Goal: Task Accomplishment & Management: Manage account settings

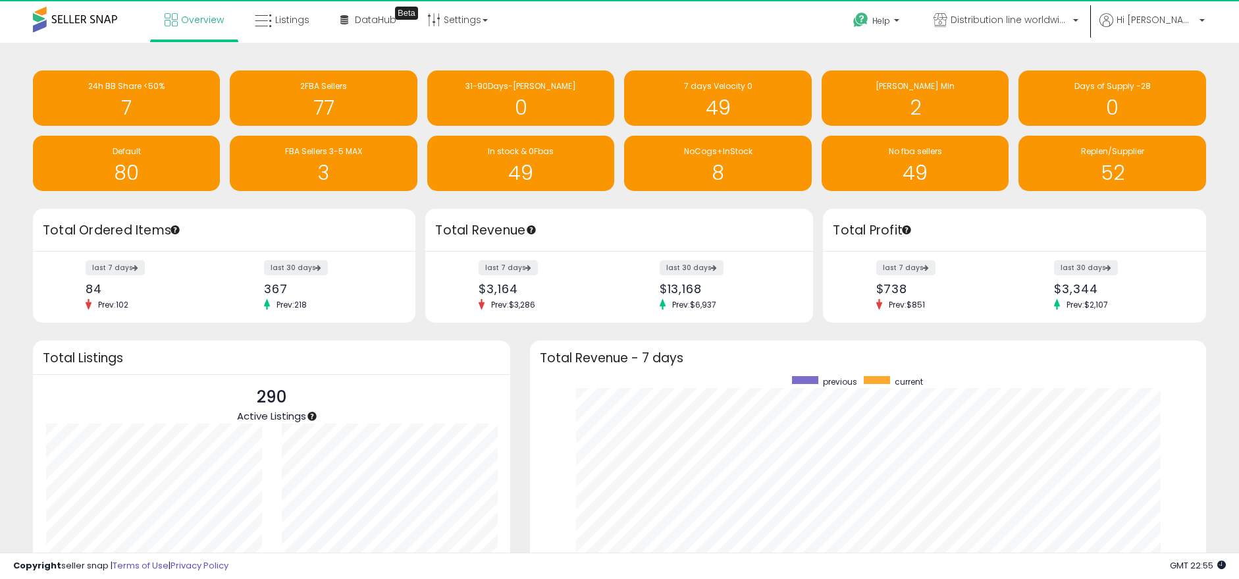
scroll to position [249, 650]
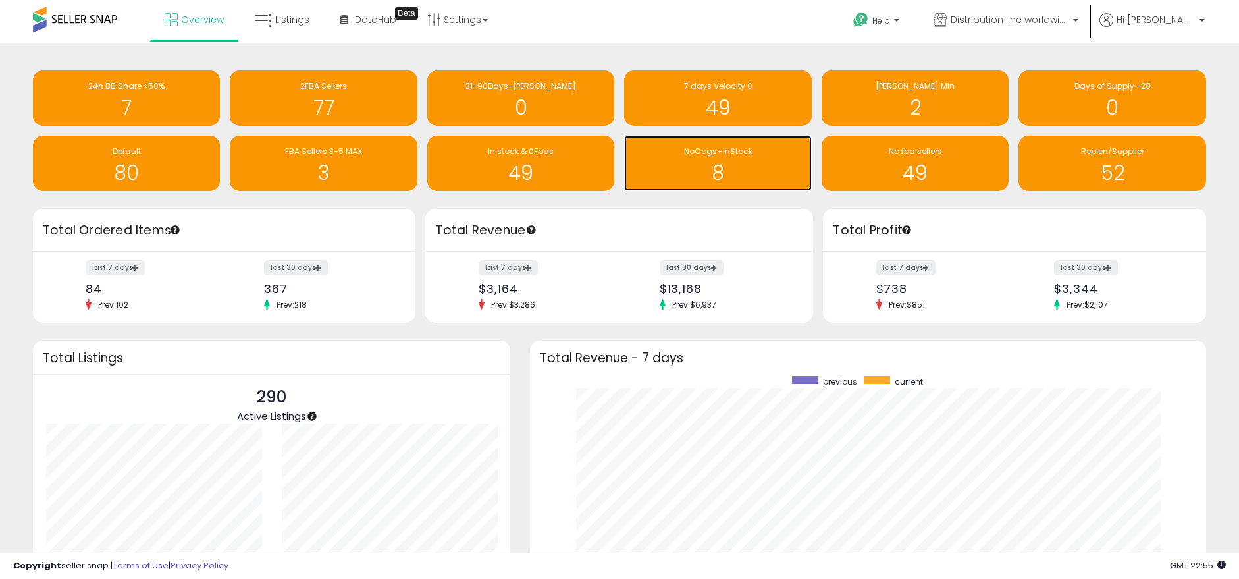
click at [740, 156] on span "NoCogs+InStock" at bounding box center [718, 151] width 68 height 11
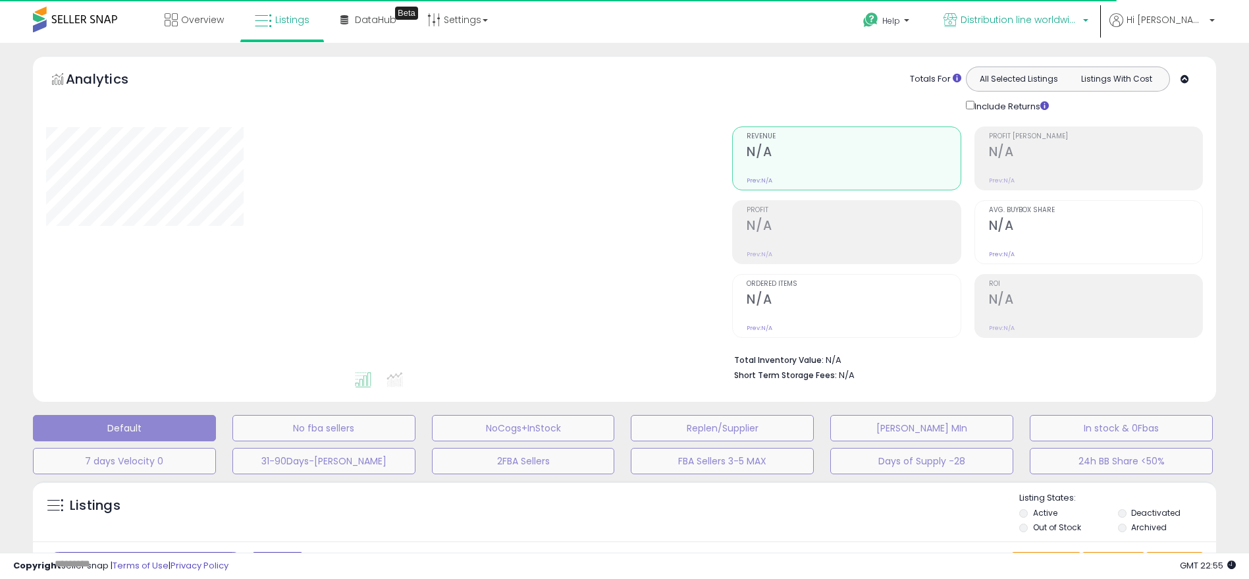
click at [1079, 16] on span "Distribution line worldwide ([GEOGRAPHIC_DATA])" at bounding box center [1020, 19] width 119 height 13
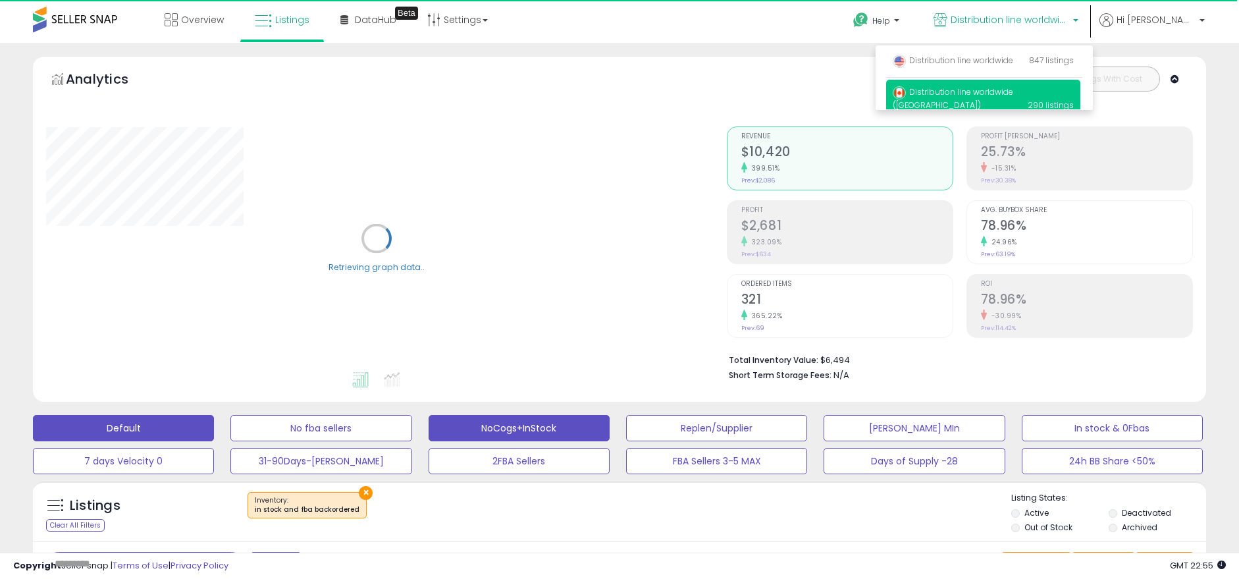
drag, startPoint x: 530, startPoint y: 472, endPoint x: 488, endPoint y: 429, distance: 60.1
click at [488, 429] on button "NoCogs+InStock" at bounding box center [519, 428] width 181 height 26
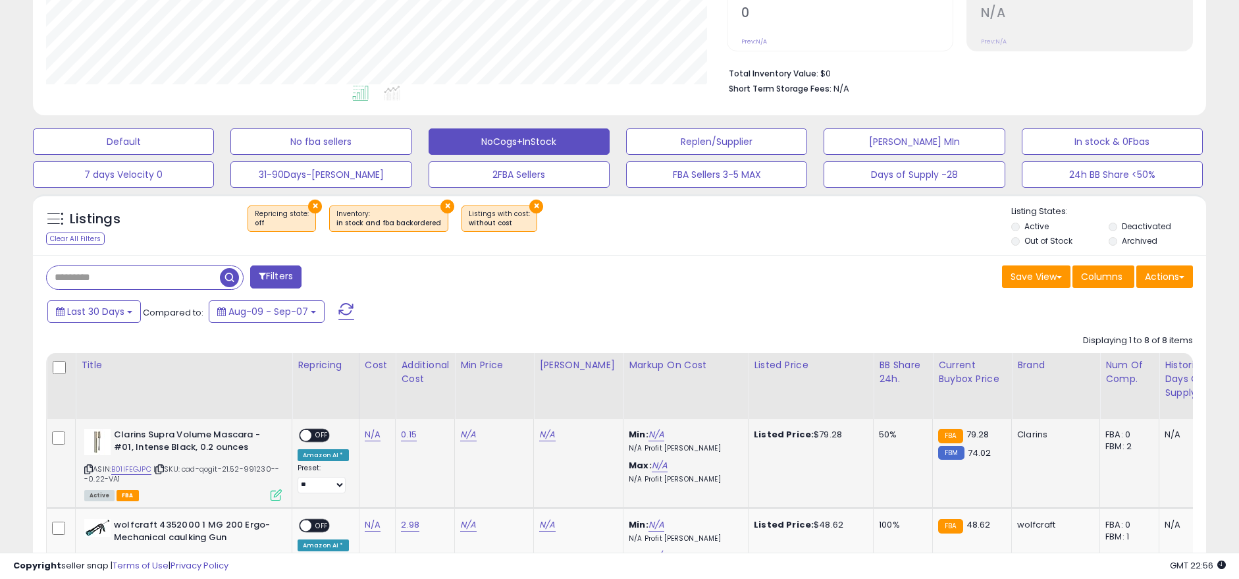
scroll to position [329, 0]
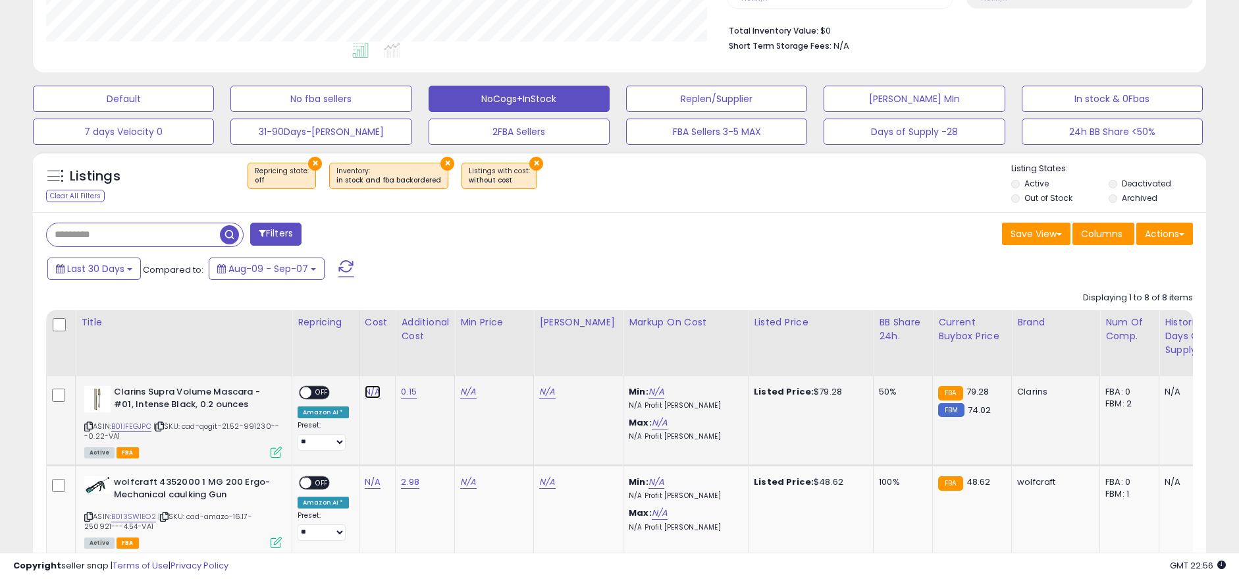
click at [366, 392] on link "N/A" at bounding box center [373, 391] width 16 height 13
type input "*****"
click at [411, 357] on icon "submit" at bounding box center [407, 358] width 8 height 8
click at [402, 392] on link "0.15" at bounding box center [409, 391] width 16 height 13
drag, startPoint x: 353, startPoint y: 360, endPoint x: 292, endPoint y: 355, distance: 61.4
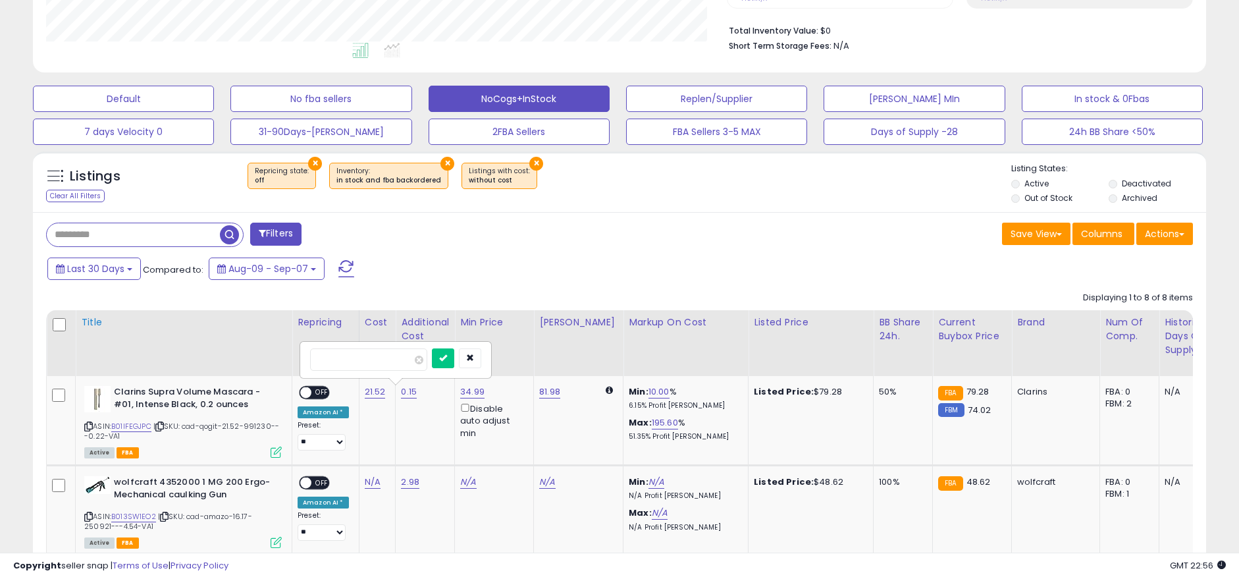
type input "****"
click at [447, 362] on icon "submit" at bounding box center [443, 358] width 8 height 8
click at [317, 389] on span "OFF" at bounding box center [321, 392] width 21 height 11
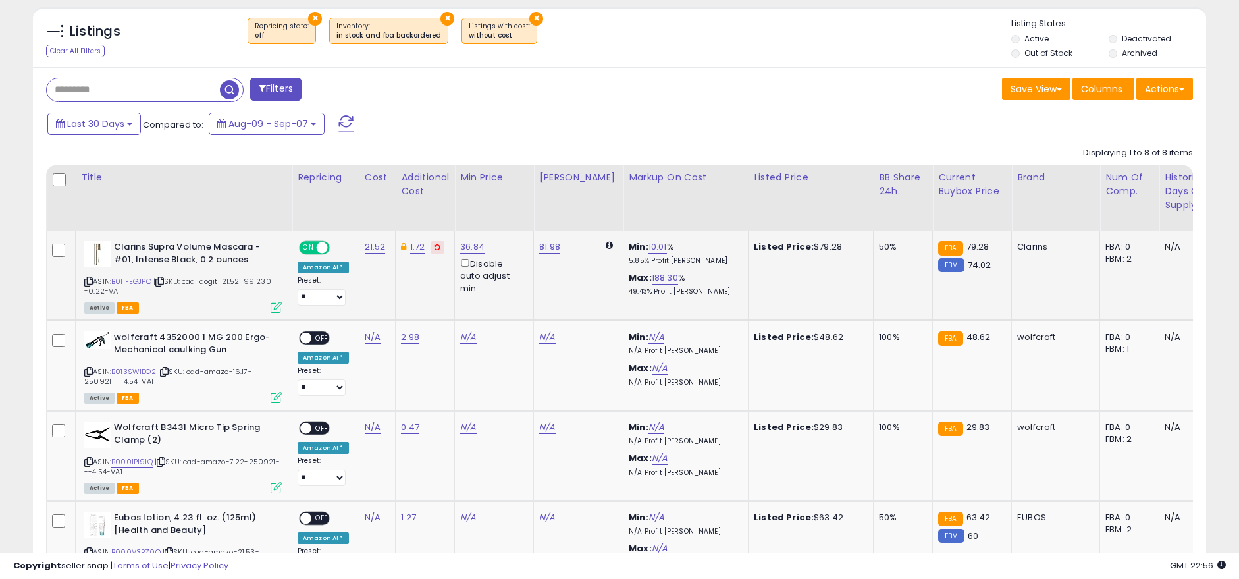
scroll to position [527, 0]
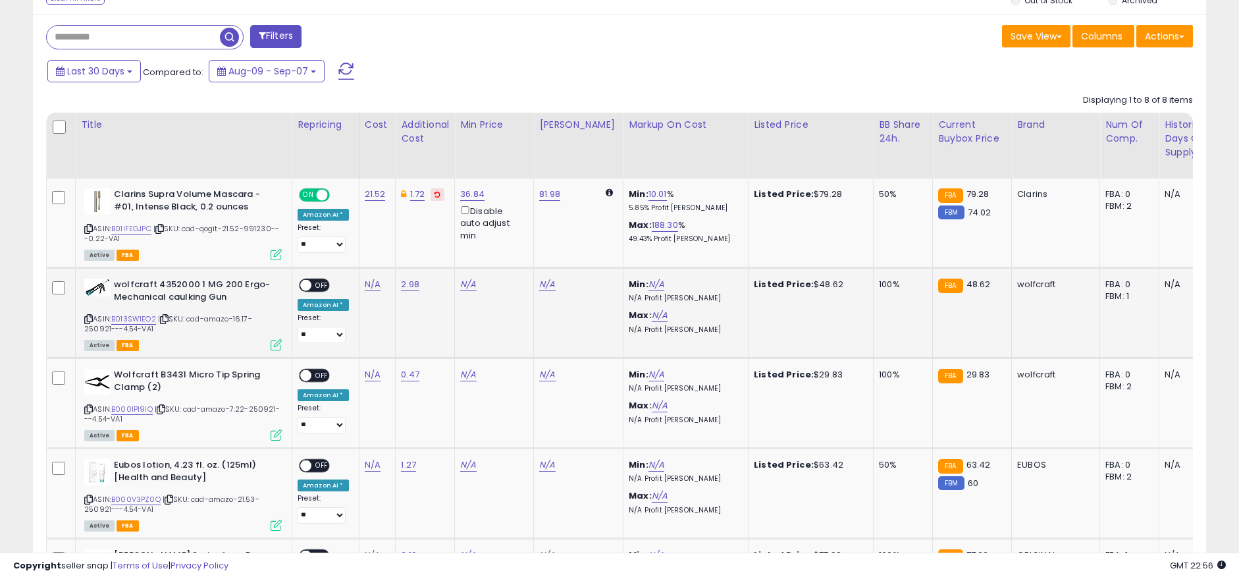
click at [165, 319] on icon at bounding box center [164, 318] width 9 height 7
click at [406, 284] on link "2.98" at bounding box center [410, 284] width 18 height 13
drag, startPoint x: 375, startPoint y: 250, endPoint x: 271, endPoint y: 237, distance: 104.9
type input "****"
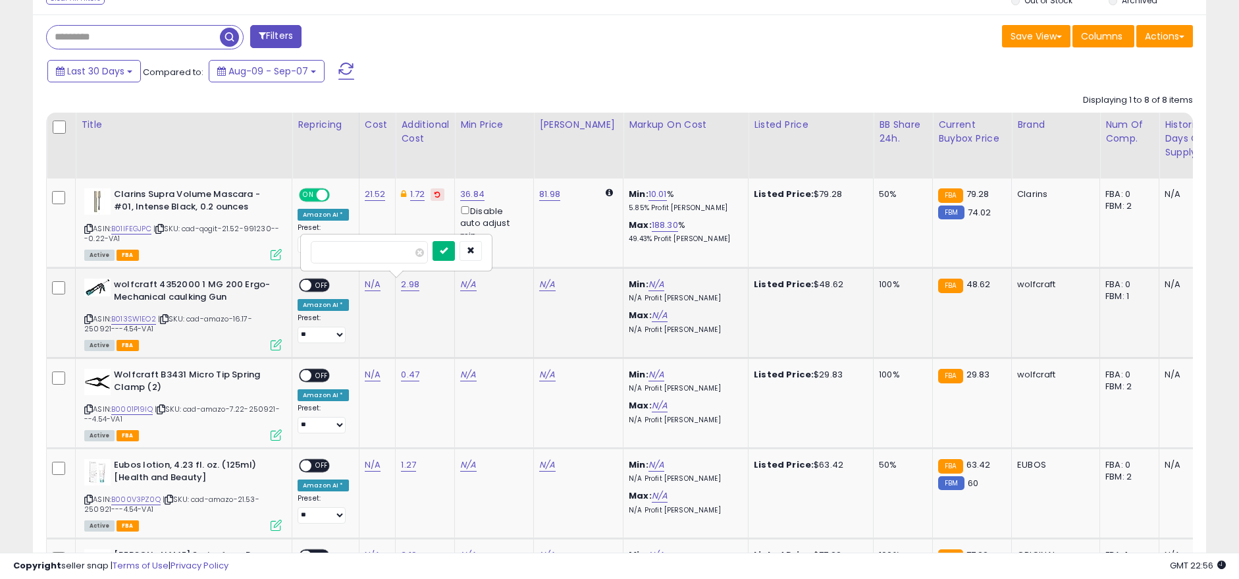
click at [448, 246] on icon "submit" at bounding box center [444, 250] width 8 height 8
click at [367, 284] on link "N/A" at bounding box center [373, 284] width 16 height 13
type input "*****"
click at [411, 248] on icon "submit" at bounding box center [407, 250] width 8 height 8
click at [321, 289] on span "OFF" at bounding box center [321, 285] width 21 height 11
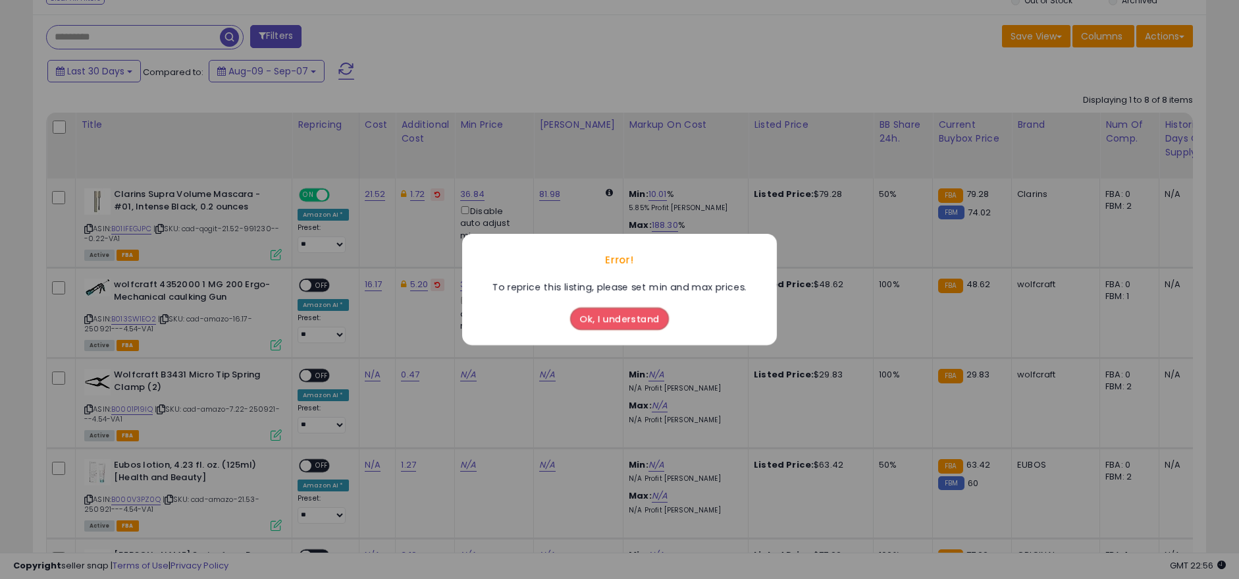
click at [463, 192] on div "Error! To reprice this listing, please set min and max prices. Ok, I understand" at bounding box center [619, 289] width 1239 height 579
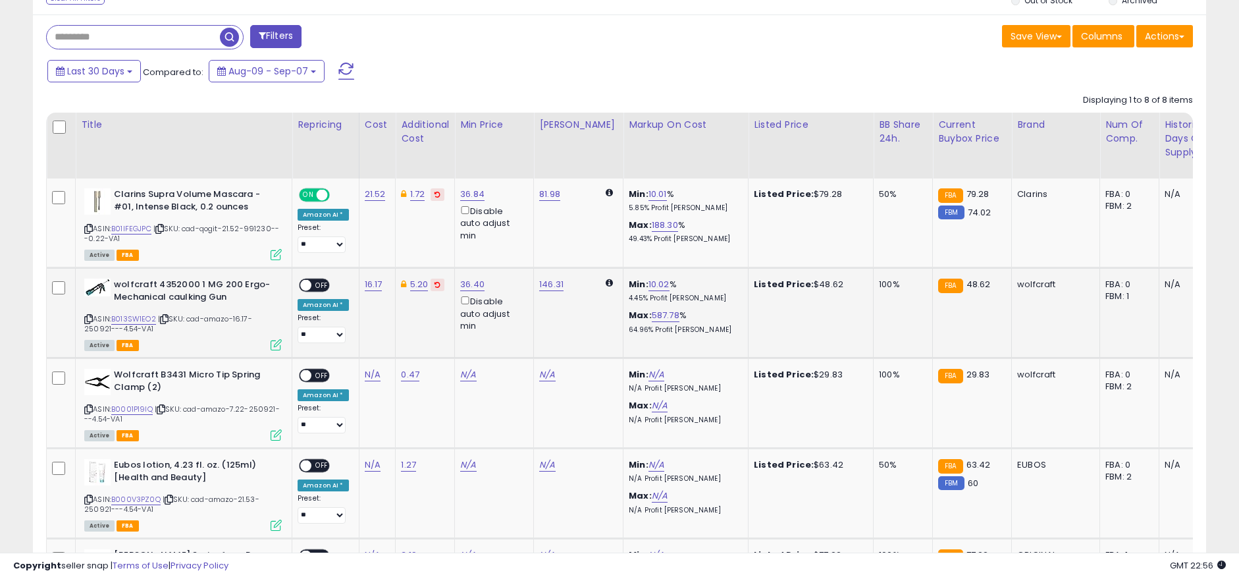
click at [316, 280] on span "OFF" at bounding box center [321, 285] width 21 height 11
click at [163, 410] on icon at bounding box center [161, 409] width 9 height 7
click at [415, 379] on link "0.47" at bounding box center [410, 374] width 18 height 13
drag, startPoint x: 350, startPoint y: 338, endPoint x: 273, endPoint y: 334, distance: 77.1
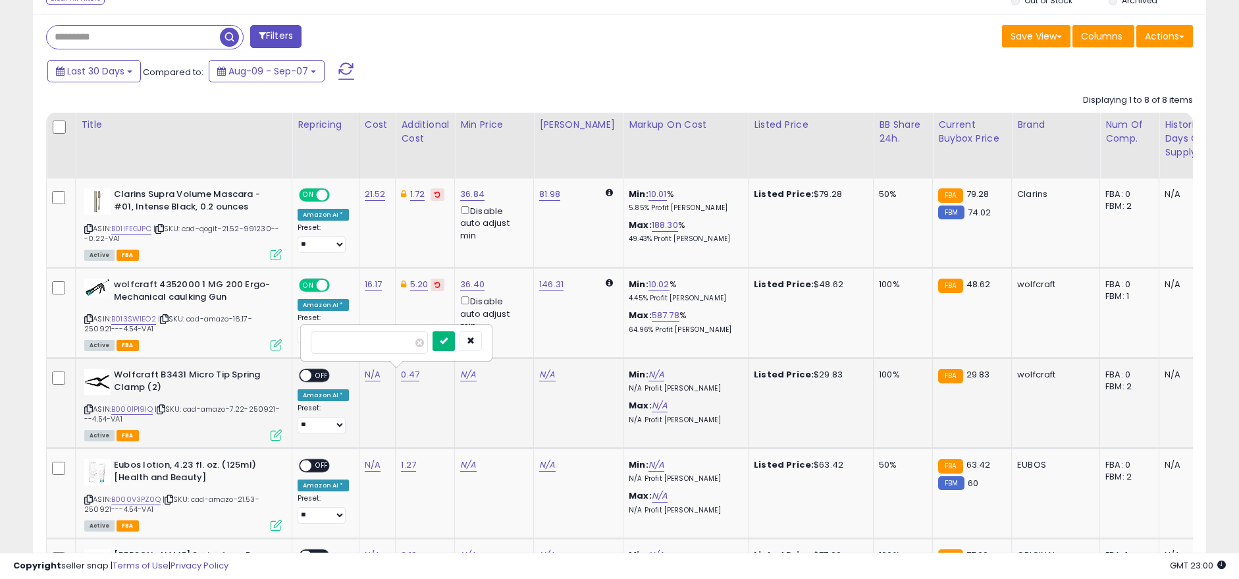
type input "*"
click at [448, 340] on icon "submit" at bounding box center [444, 340] width 8 height 8
click at [373, 372] on link "N/A" at bounding box center [373, 374] width 16 height 13
type input "****"
click at [411, 341] on icon "submit" at bounding box center [407, 340] width 8 height 8
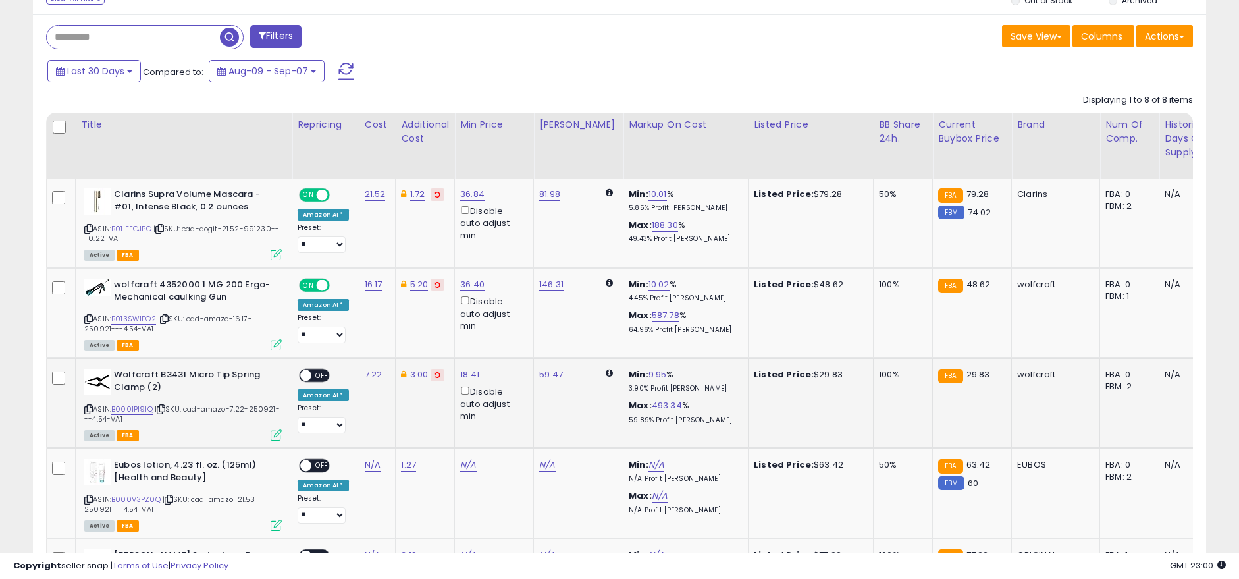
click at [319, 376] on span "OFF" at bounding box center [321, 375] width 21 height 11
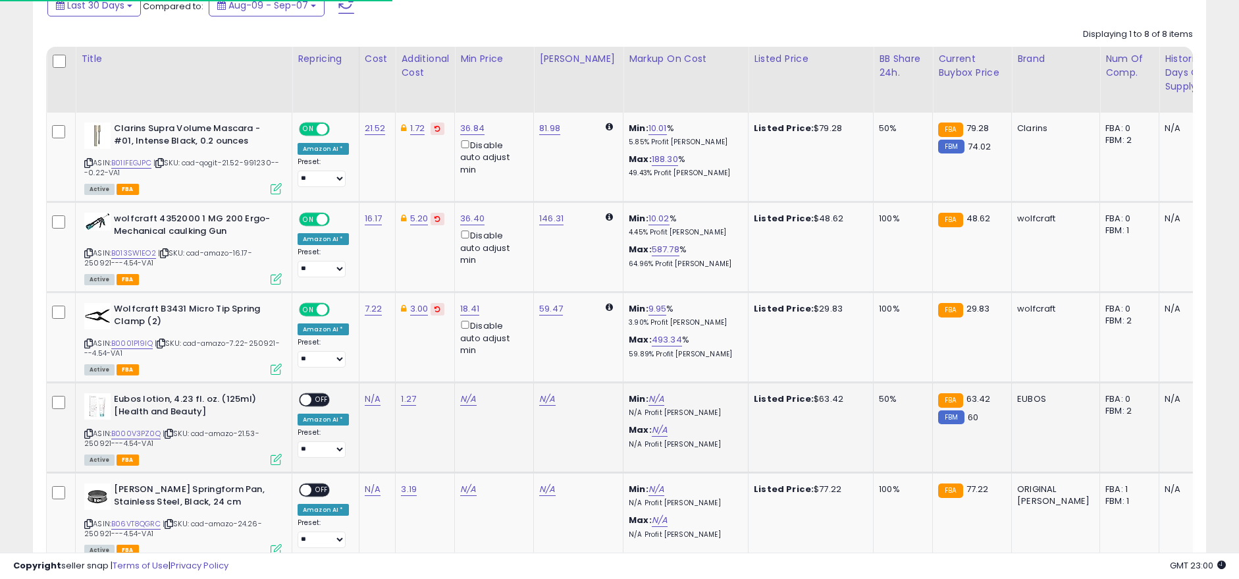
click at [172, 432] on icon at bounding box center [169, 433] width 9 height 7
click at [408, 401] on link "1.27" at bounding box center [408, 398] width 15 height 13
drag, startPoint x: 316, startPoint y: 366, endPoint x: 241, endPoint y: 366, distance: 75.1
type input "****"
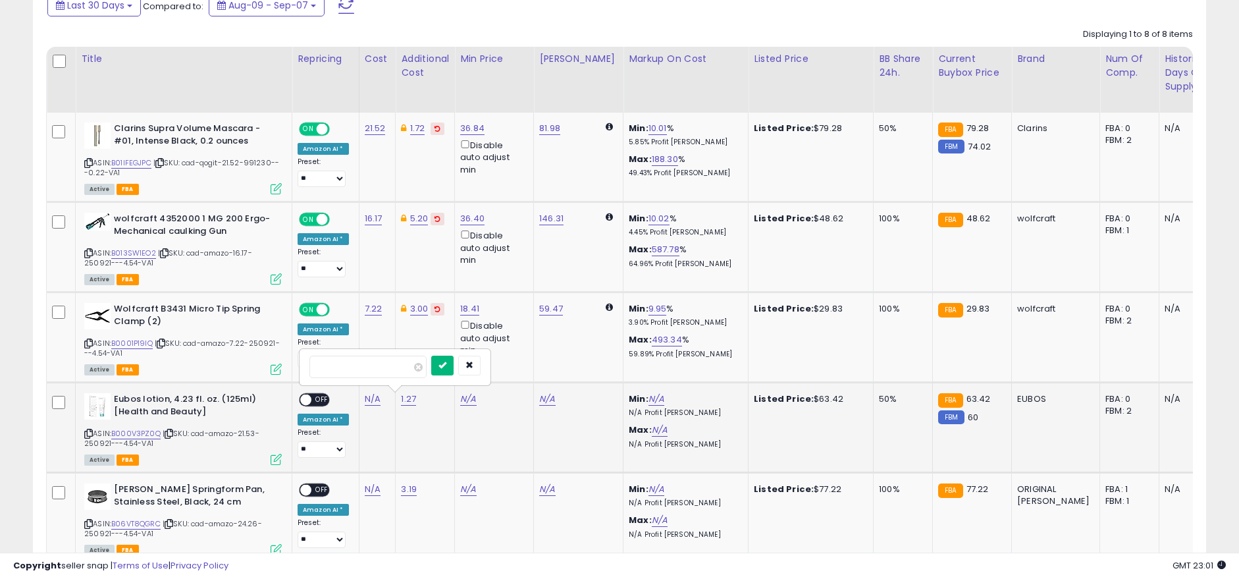
click at [446, 363] on icon "submit" at bounding box center [443, 365] width 8 height 8
click at [369, 400] on link "N/A" at bounding box center [373, 398] width 16 height 13
type input "*****"
click at [418, 365] on button "submit" at bounding box center [407, 366] width 22 height 20
click at [321, 403] on span "OFF" at bounding box center [321, 399] width 21 height 11
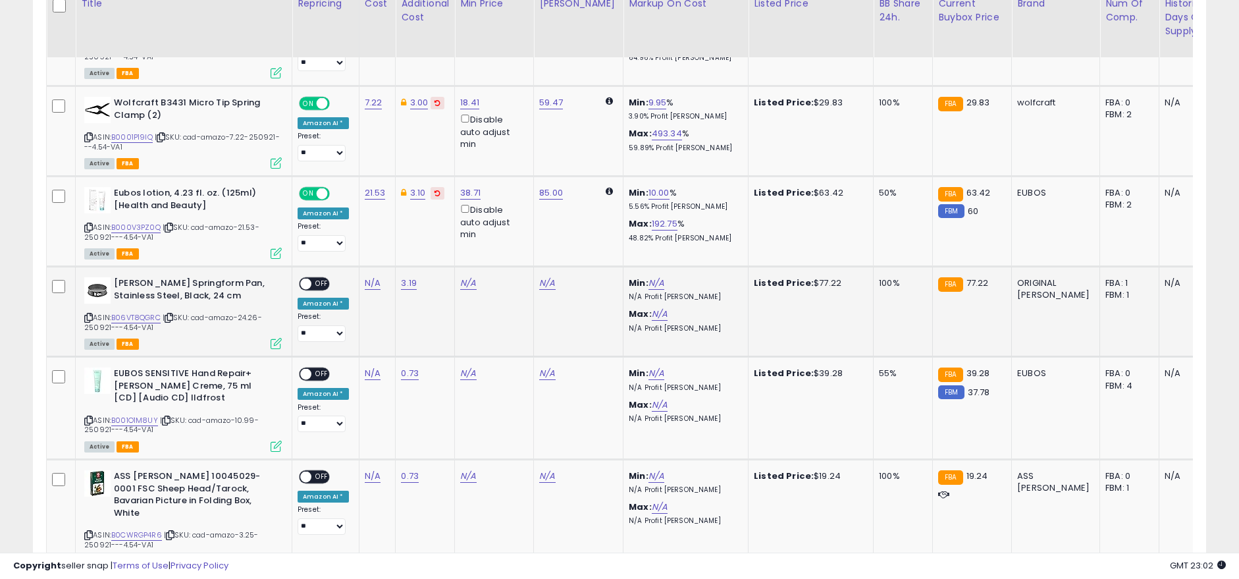
scroll to position [790, 0]
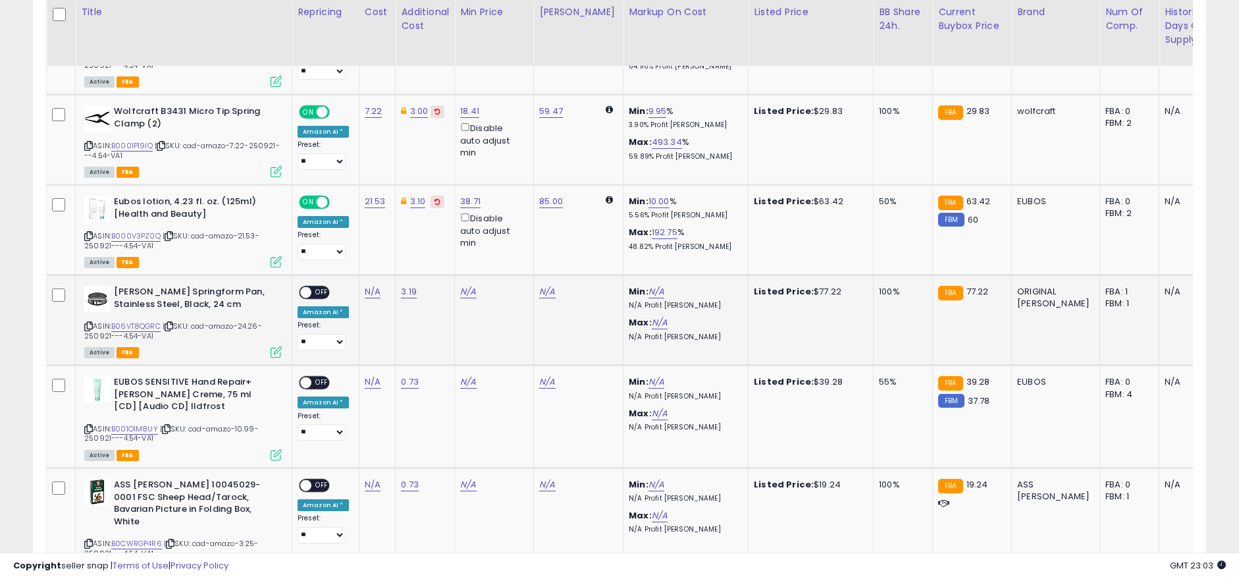
click at [173, 322] on span "| SKU: cad-amazo-24.26-250921---4.54-VA1" at bounding box center [173, 331] width 178 height 20
click at [173, 323] on icon at bounding box center [169, 326] width 9 height 7
click at [401, 289] on link "3.19" at bounding box center [409, 291] width 16 height 13
drag, startPoint x: 377, startPoint y: 262, endPoint x: 188, endPoint y: 234, distance: 191.0
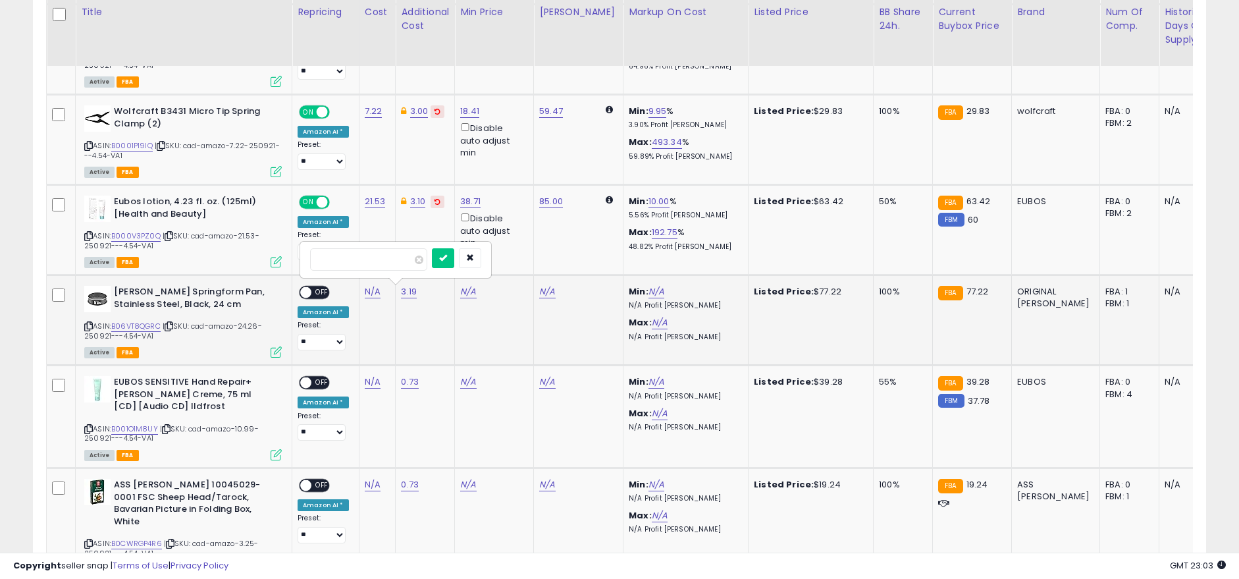
type input "****"
click at [447, 259] on icon "submit" at bounding box center [443, 258] width 8 height 8
click at [367, 294] on link "N/A" at bounding box center [373, 291] width 16 height 13
type input "*****"
drag, startPoint x: 422, startPoint y: 254, endPoint x: 404, endPoint y: 265, distance: 21.4
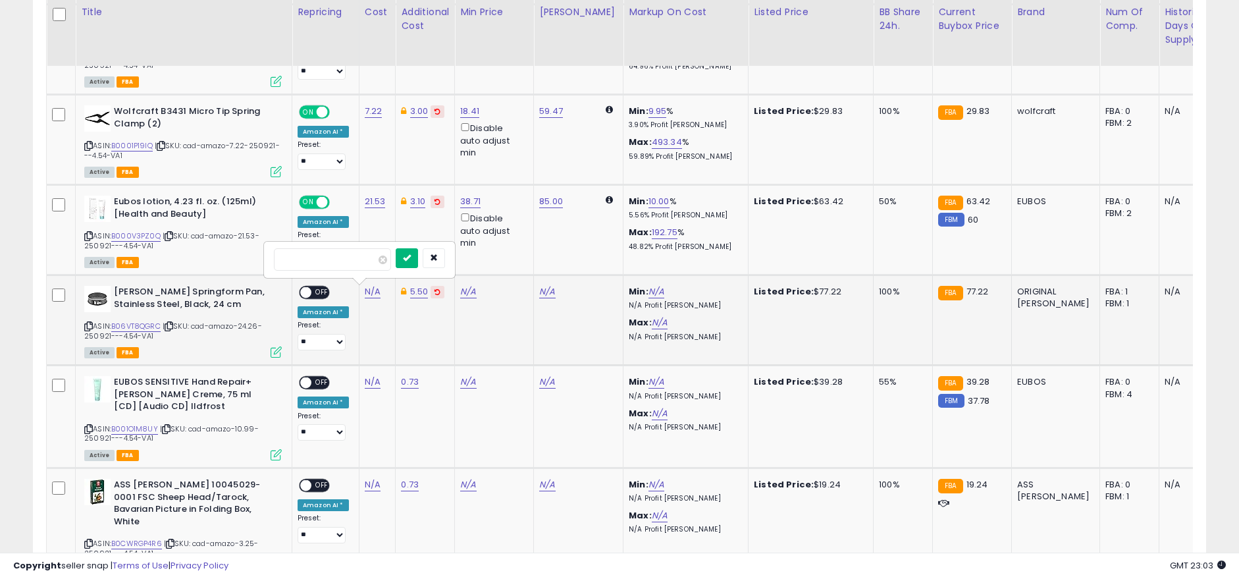
click at [418, 254] on button "submit" at bounding box center [407, 258] width 22 height 20
click at [316, 291] on span "OFF" at bounding box center [321, 292] width 21 height 11
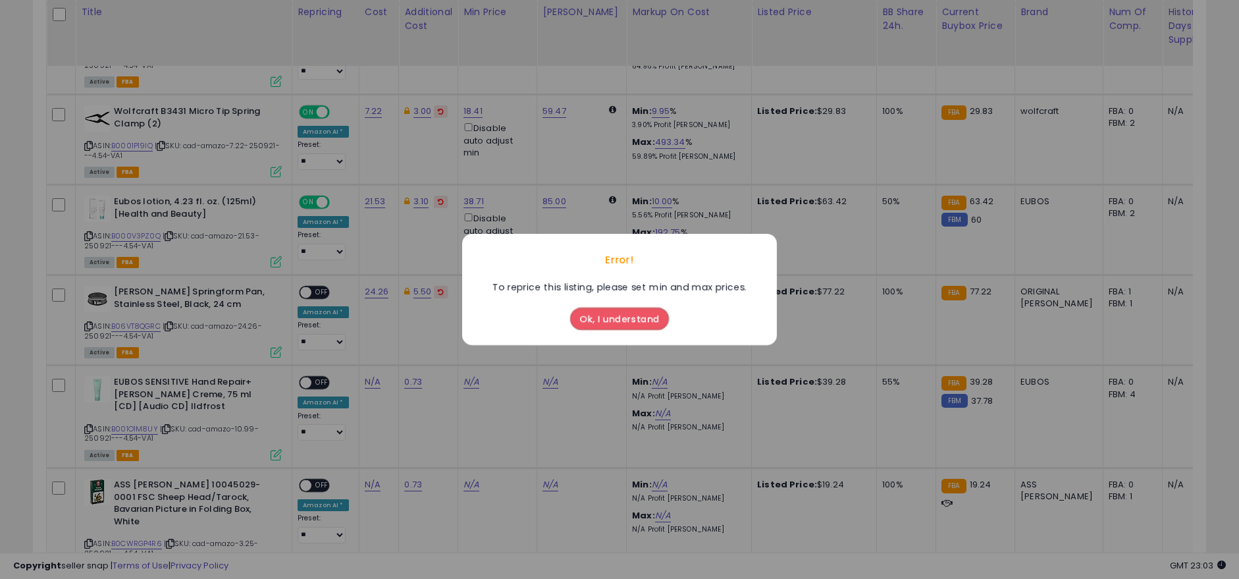
click at [600, 317] on button "Ok, I understand" at bounding box center [619, 319] width 99 height 22
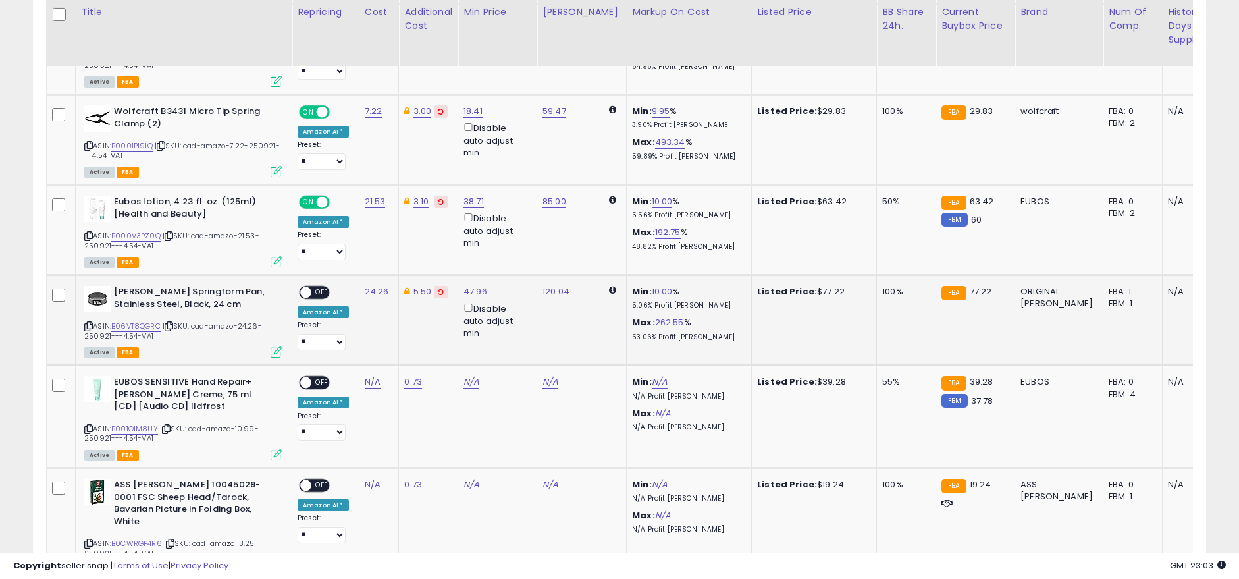
click at [313, 294] on span "OFF" at bounding box center [321, 292] width 21 height 11
click at [168, 429] on icon at bounding box center [166, 428] width 9 height 7
click at [412, 378] on link "0.73" at bounding box center [413, 381] width 18 height 13
drag, startPoint x: 354, startPoint y: 342, endPoint x: 299, endPoint y: 346, distance: 54.8
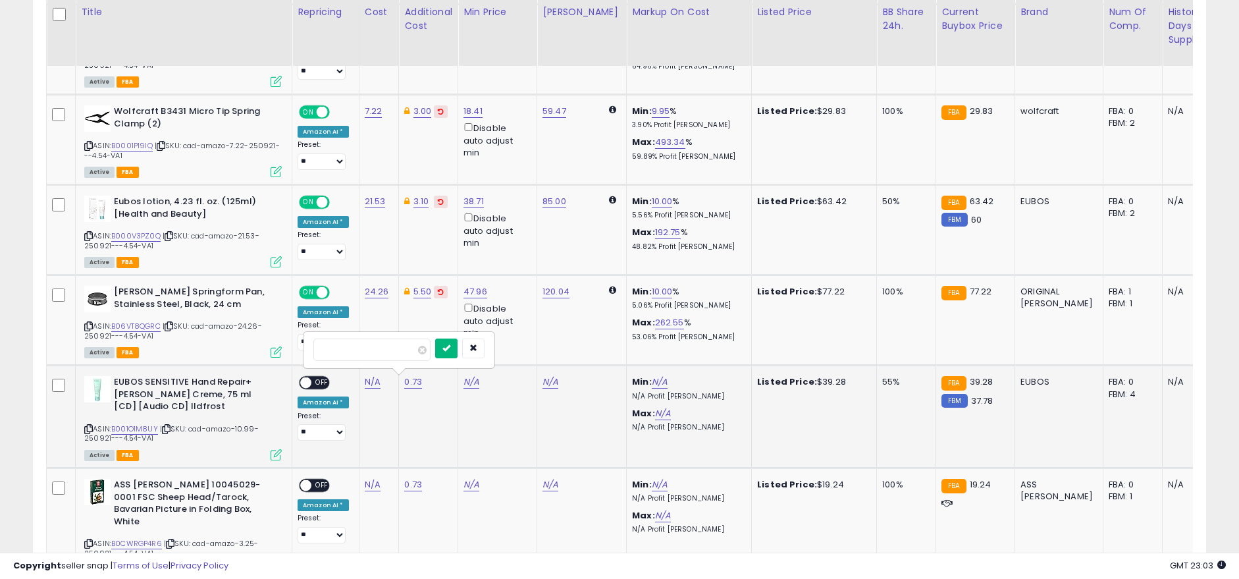
type input "****"
click at [450, 344] on icon "submit" at bounding box center [447, 348] width 8 height 8
click at [368, 383] on link "N/A" at bounding box center [373, 381] width 16 height 13
type input "*****"
click at [411, 345] on icon "submit" at bounding box center [407, 348] width 8 height 8
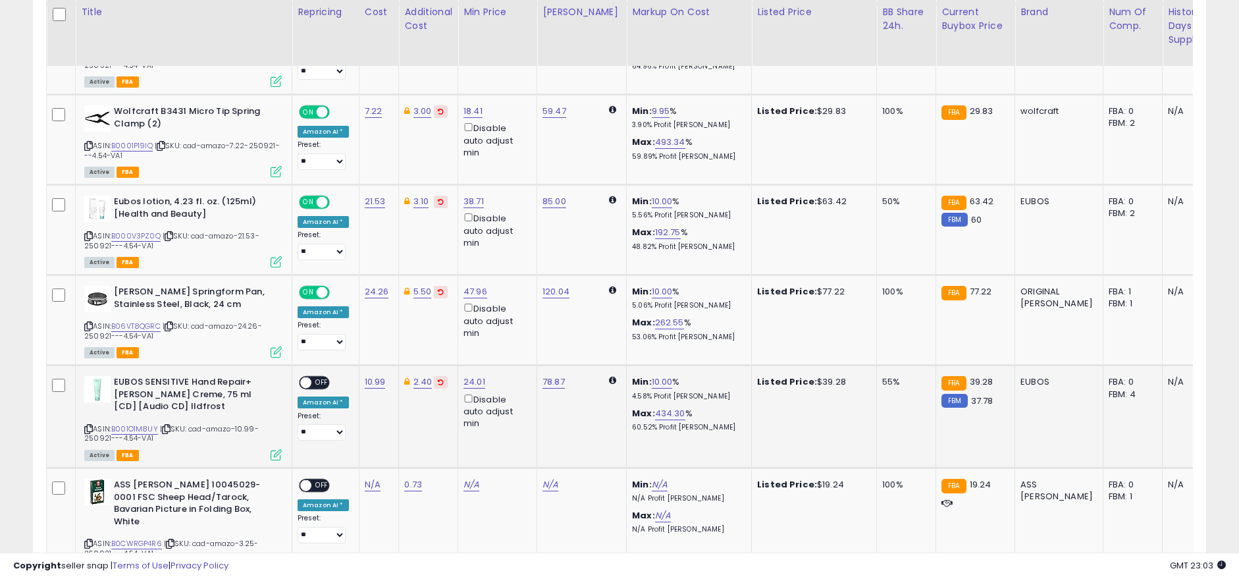
click at [319, 381] on span "OFF" at bounding box center [321, 382] width 21 height 11
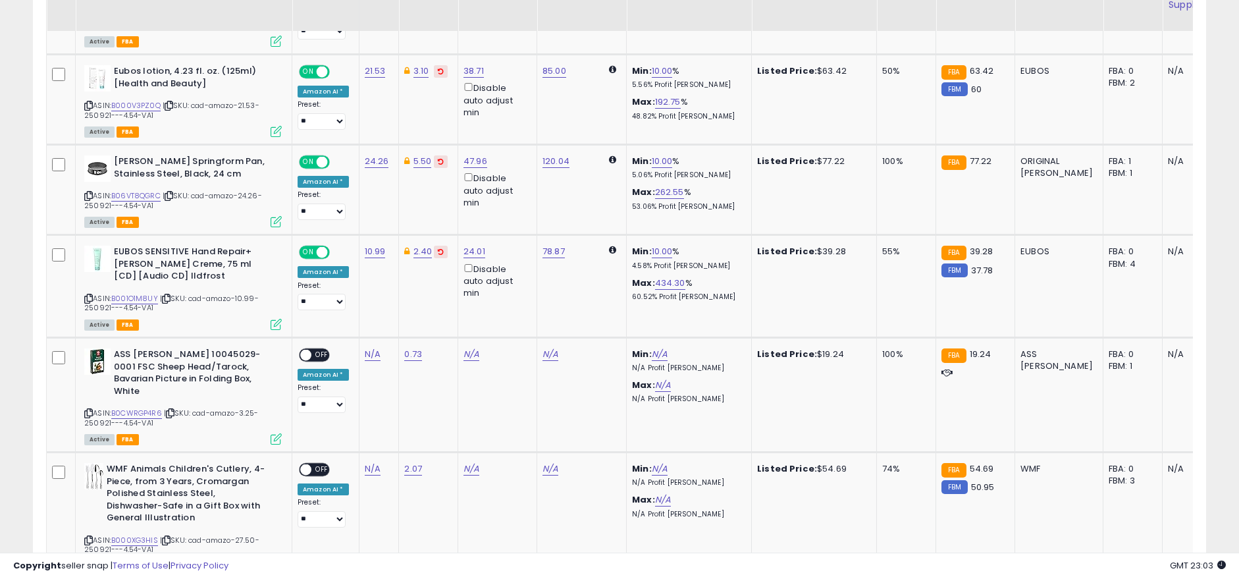
scroll to position [922, 0]
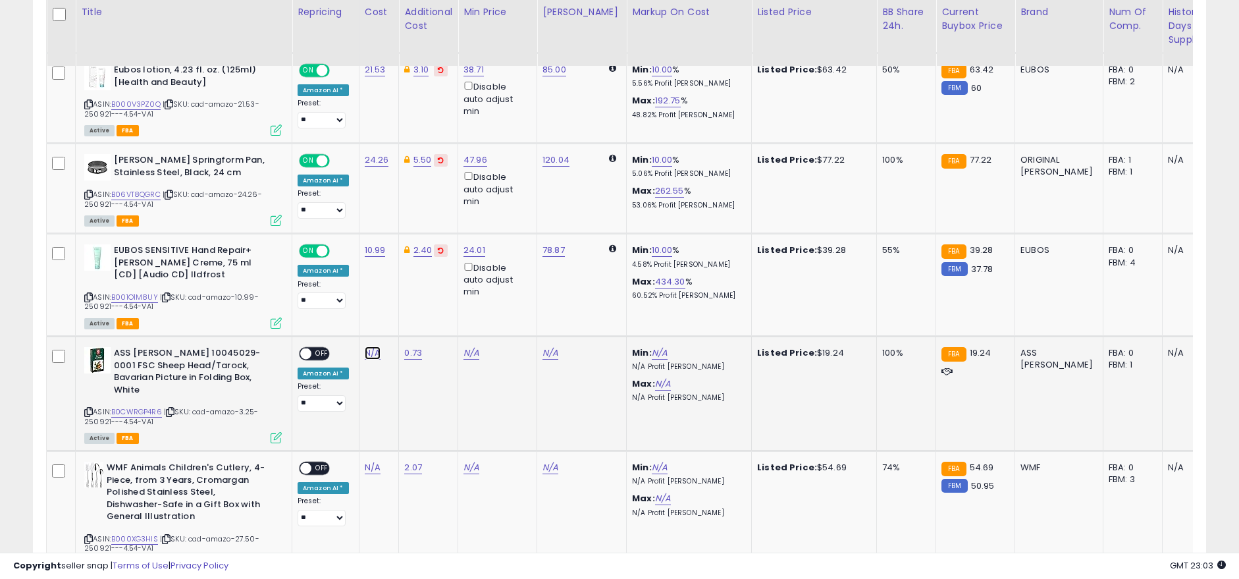
click at [373, 353] on link "N/A" at bounding box center [373, 352] width 16 height 13
type input "****"
drag, startPoint x: 425, startPoint y: 319, endPoint x: 417, endPoint y: 325, distance: 10.8
click at [411, 319] on icon "submit" at bounding box center [407, 319] width 8 height 8
click at [175, 408] on icon at bounding box center [170, 411] width 9 height 7
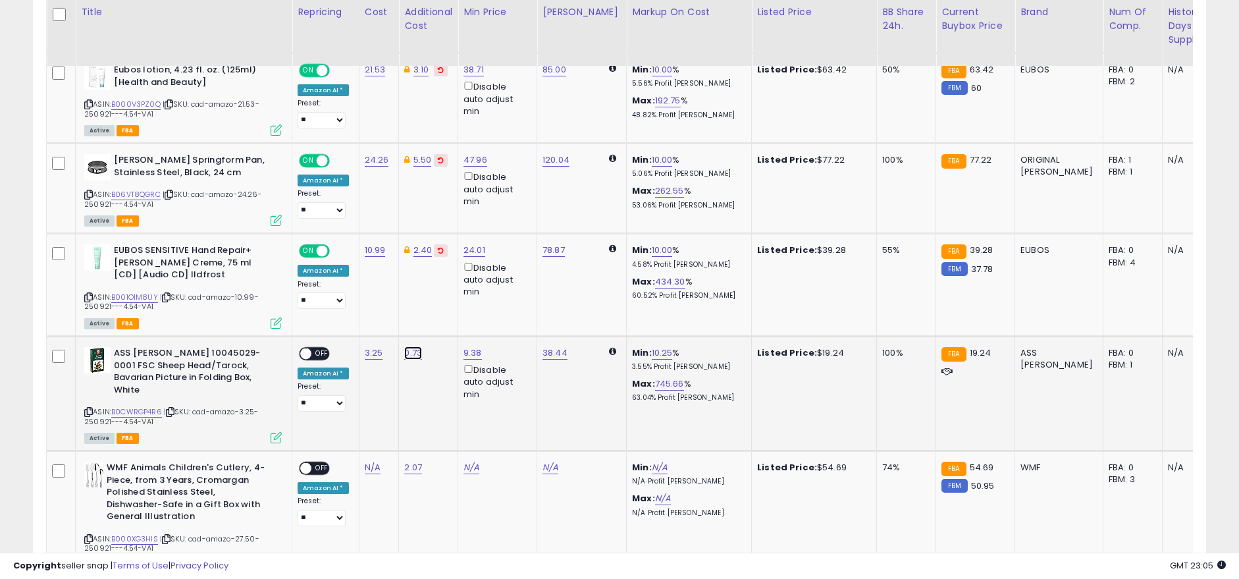
click at [406, 354] on link "0.73" at bounding box center [413, 352] width 18 height 13
drag, startPoint x: 372, startPoint y: 323, endPoint x: 215, endPoint y: 321, distance: 156.7
type input "****"
click at [458, 323] on button "submit" at bounding box center [446, 319] width 22 height 20
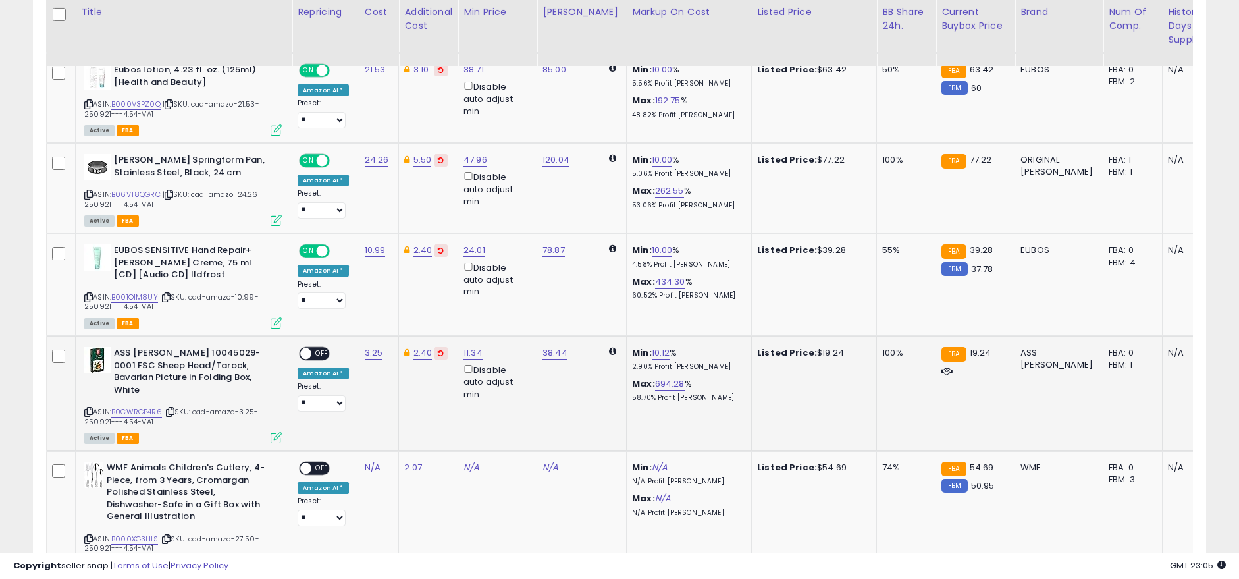
click at [320, 352] on span "OFF" at bounding box center [321, 353] width 21 height 11
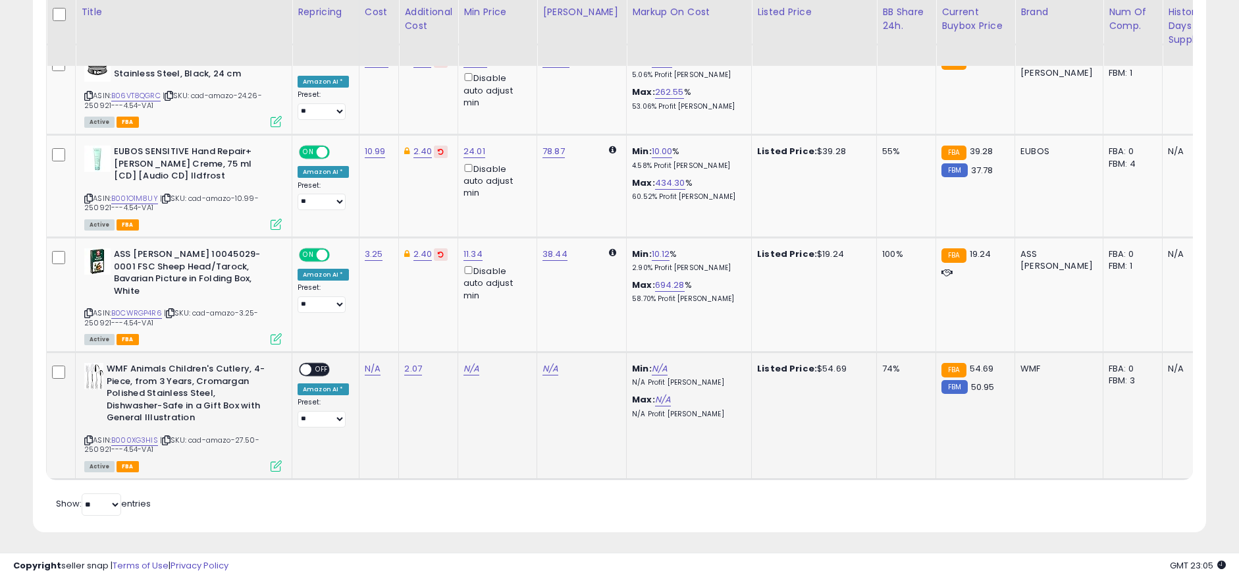
click at [170, 435] on span "| SKU: cad-amazo-27.50-250921---4.54-VA1" at bounding box center [171, 445] width 175 height 20
click at [169, 437] on icon at bounding box center [166, 440] width 9 height 7
click at [412, 362] on link "2.07" at bounding box center [413, 368] width 18 height 13
drag, startPoint x: 350, startPoint y: 323, endPoint x: 215, endPoint y: 311, distance: 134.9
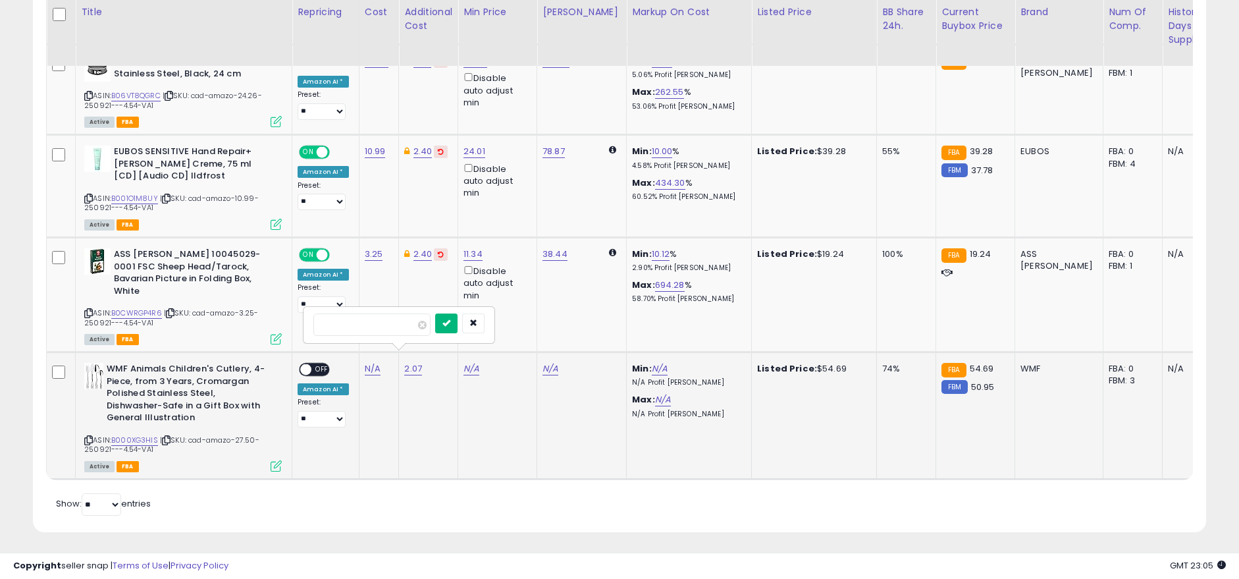
type input "****"
click at [450, 327] on icon "submit" at bounding box center [447, 323] width 8 height 8
click at [367, 362] on link "N/A" at bounding box center [373, 368] width 16 height 13
click at [323, 327] on input "number" at bounding box center [332, 324] width 117 height 22
type input "*****"
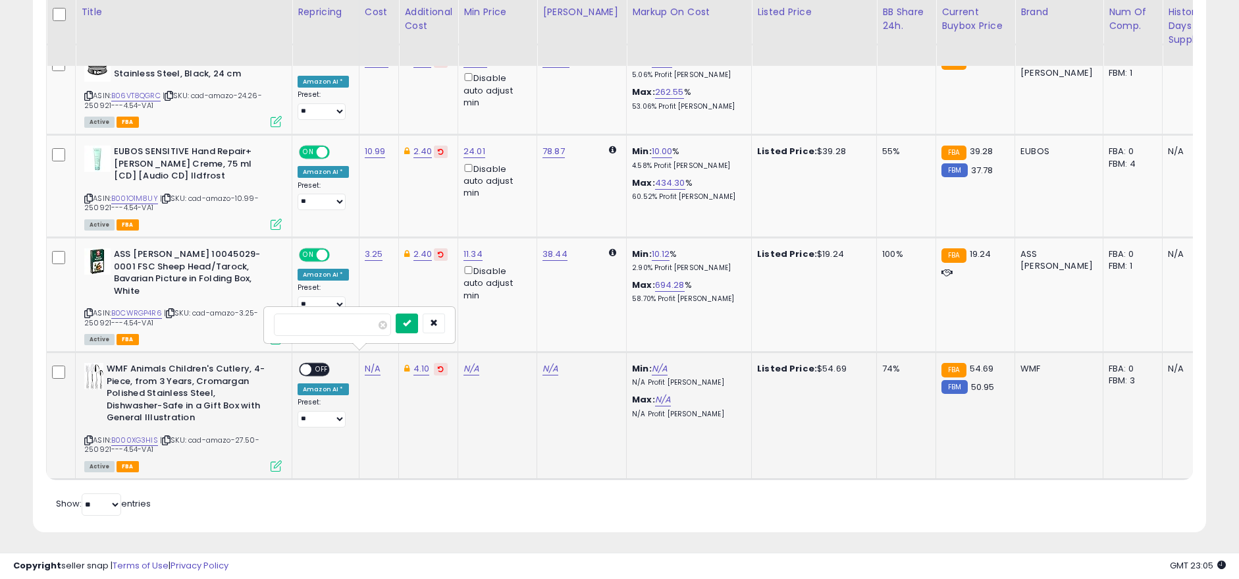
drag, startPoint x: 425, startPoint y: 327, endPoint x: 403, endPoint y: 335, distance: 23.7
click at [411, 327] on icon "submit" at bounding box center [407, 323] width 8 height 8
click at [322, 364] on span "OFF" at bounding box center [321, 369] width 21 height 11
